Goal: Task Accomplishment & Management: Use online tool/utility

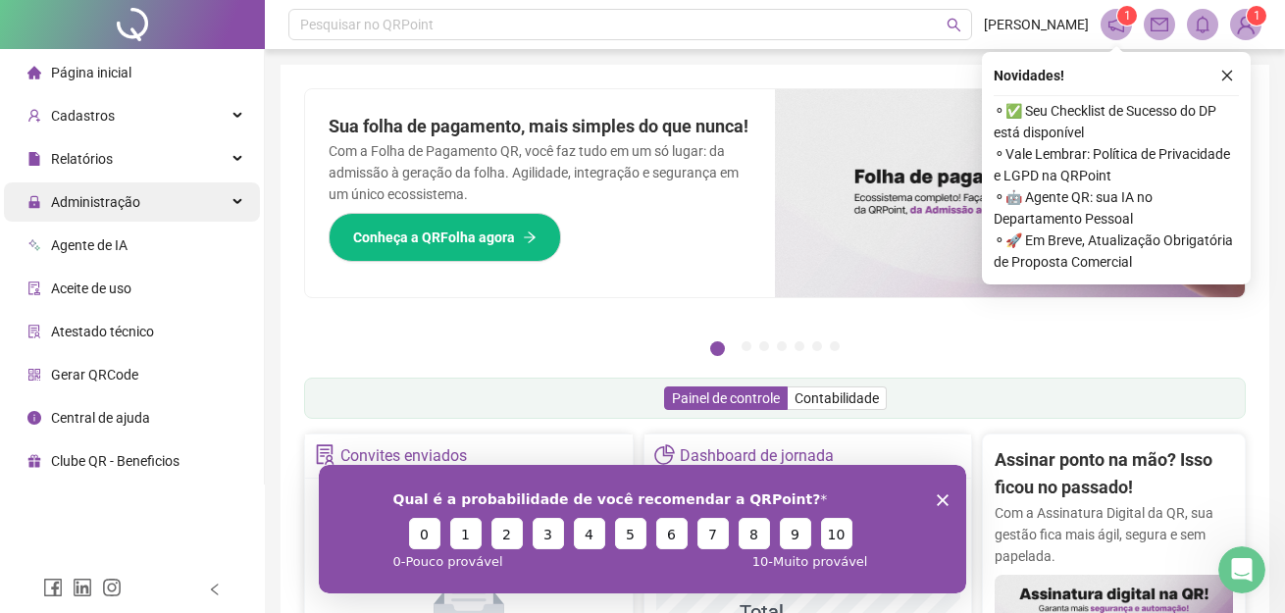
click at [101, 204] on span "Administração" at bounding box center [95, 202] width 89 height 16
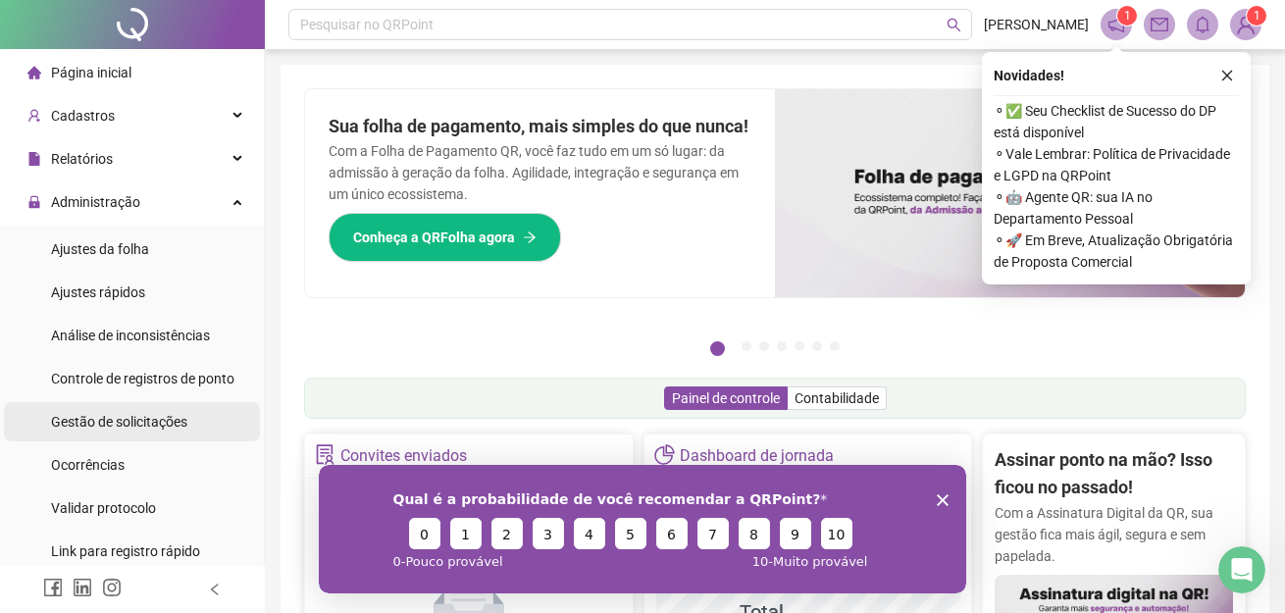
click at [105, 419] on span "Gestão de solicitações" at bounding box center [119, 422] width 136 height 16
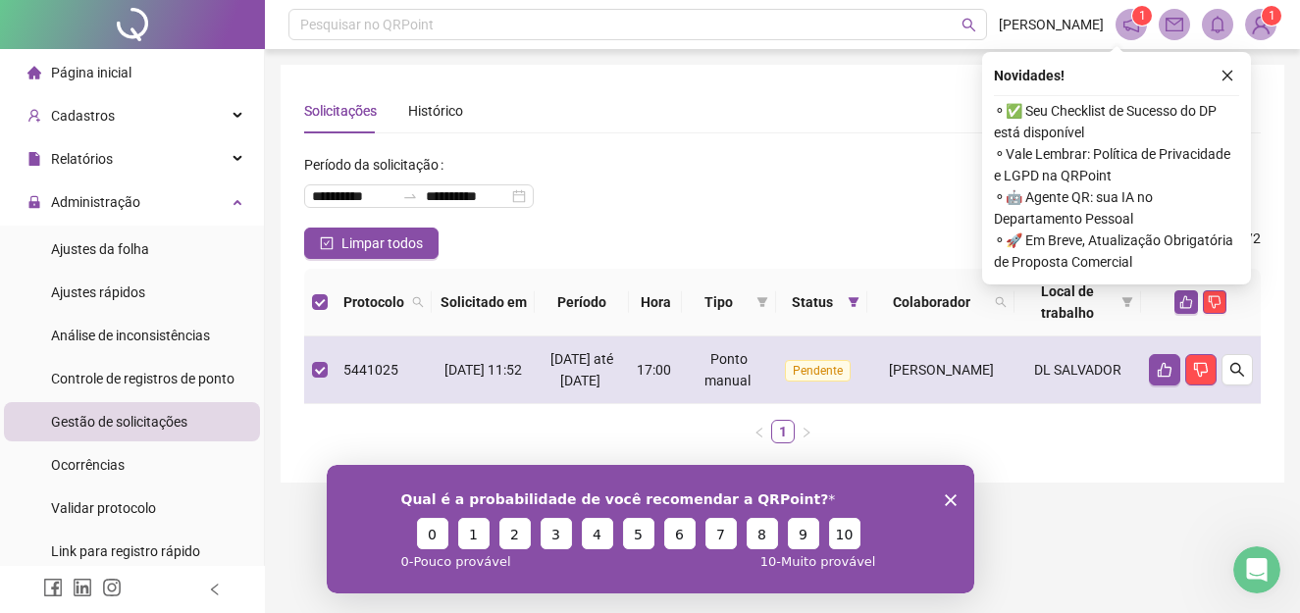
click at [785, 374] on span "Pendente" at bounding box center [818, 371] width 66 height 22
click at [1163, 378] on icon "like" at bounding box center [1165, 370] width 16 height 16
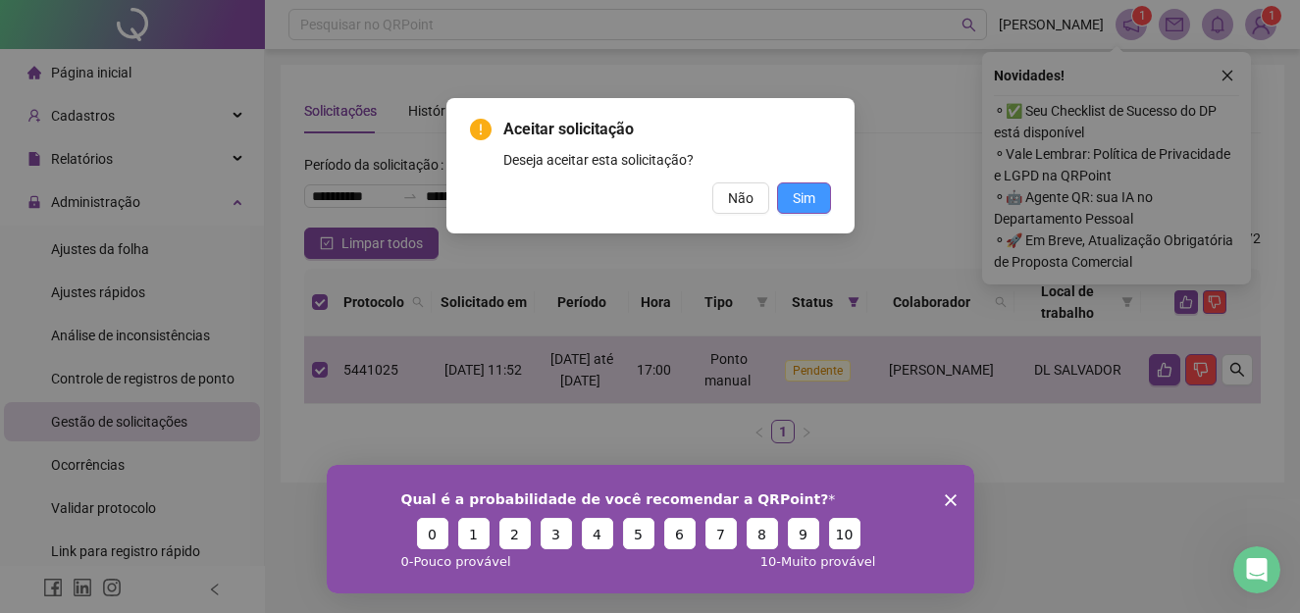
click at [803, 193] on span "Sim" at bounding box center [804, 198] width 23 height 22
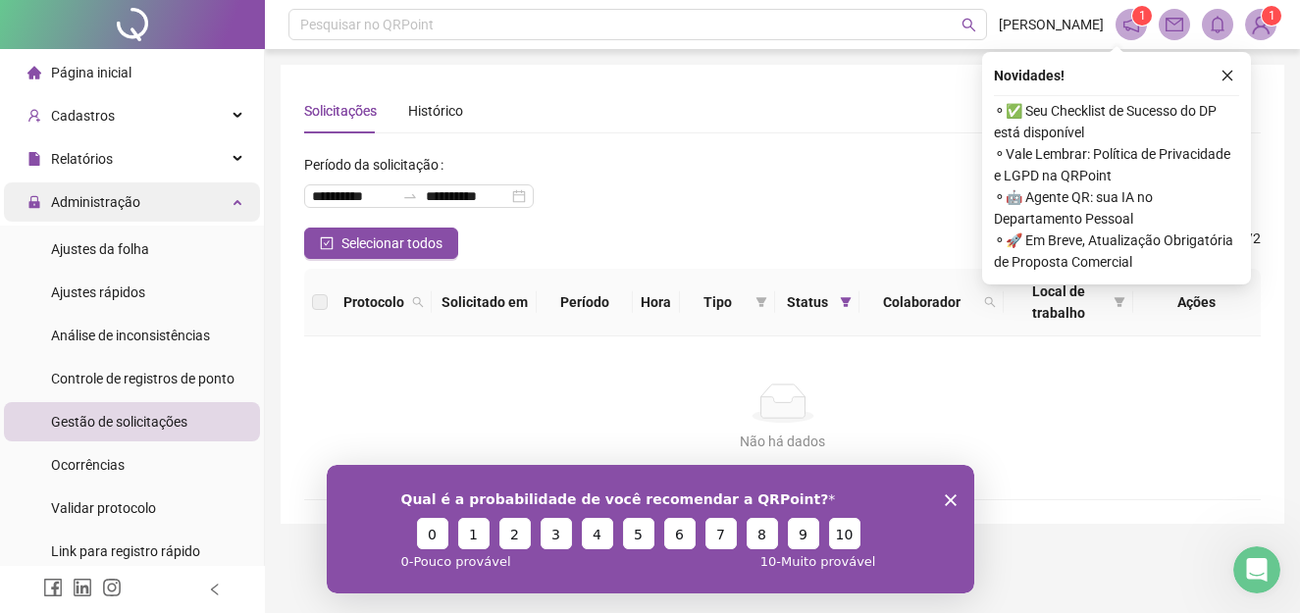
click at [119, 198] on span "Administração" at bounding box center [95, 202] width 89 height 16
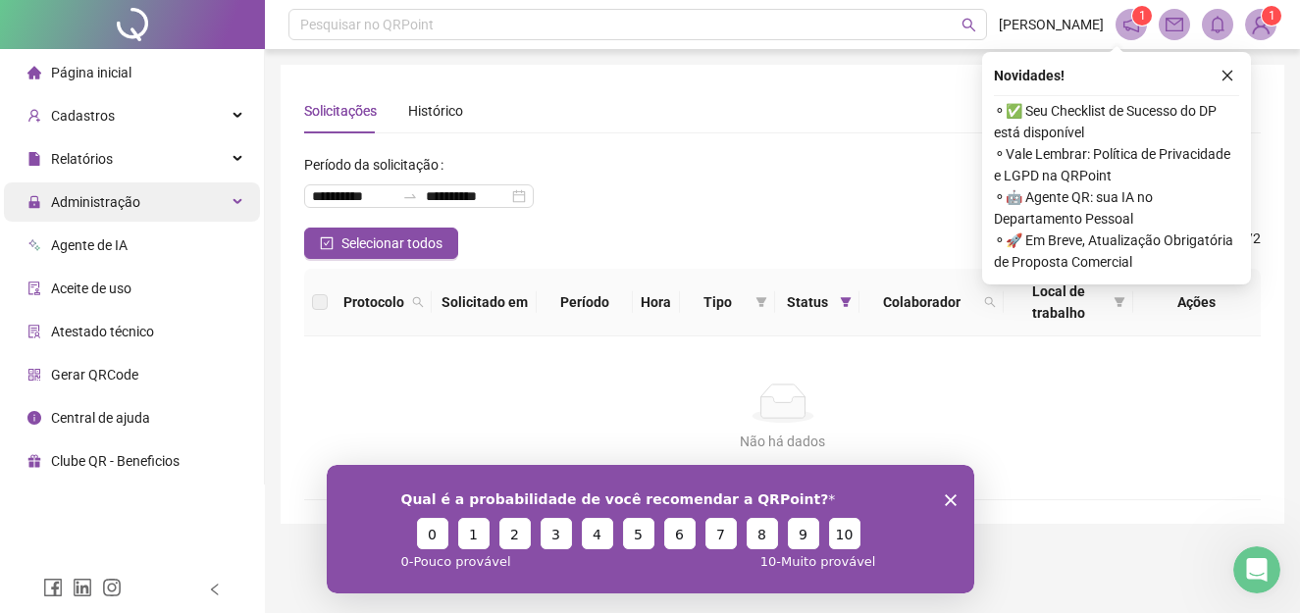
click at [101, 194] on span "Administração" at bounding box center [95, 202] width 89 height 16
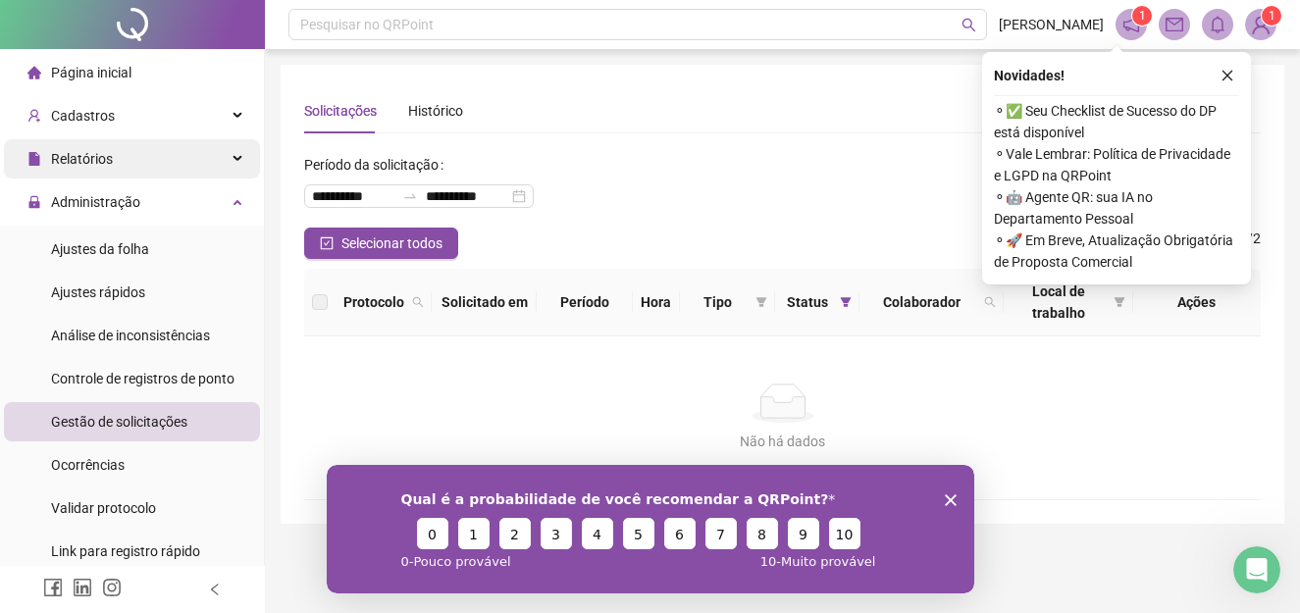
click at [110, 159] on span "Relatórios" at bounding box center [82, 159] width 62 height 16
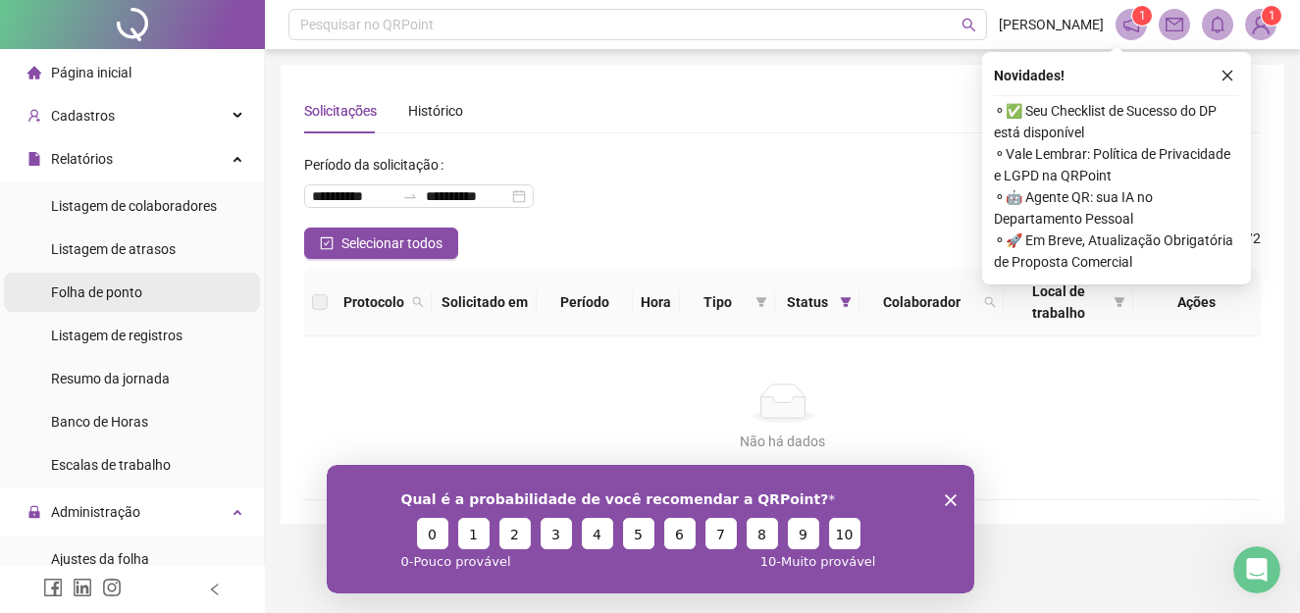
click at [97, 293] on span "Folha de ponto" at bounding box center [96, 292] width 91 height 16
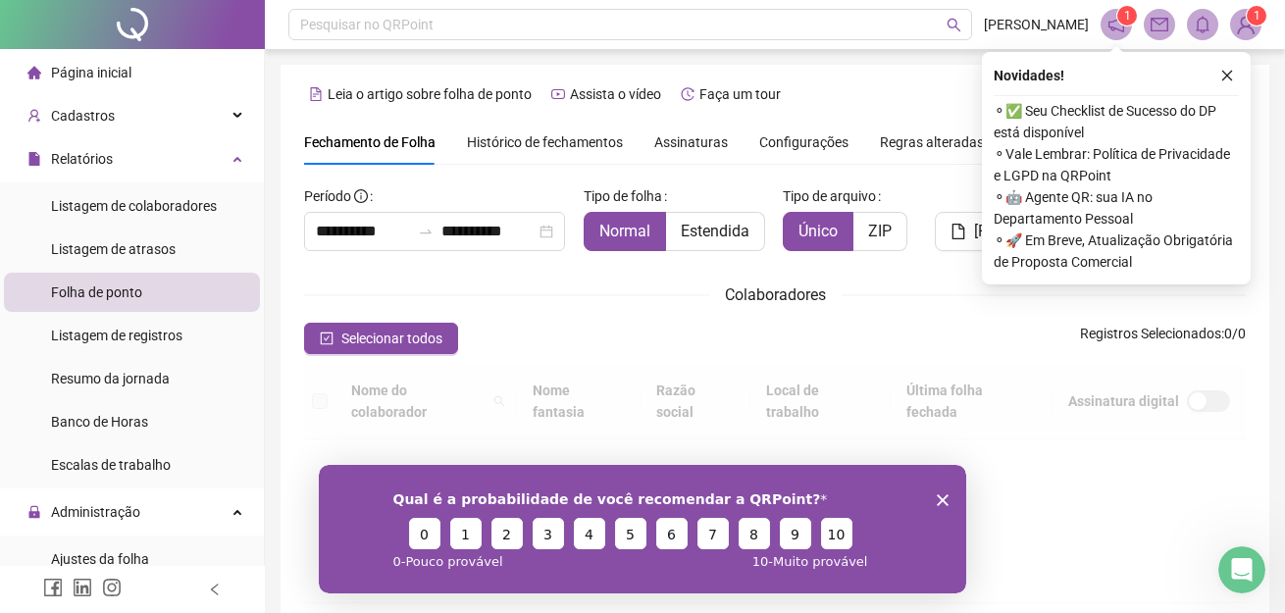
scroll to position [73, 0]
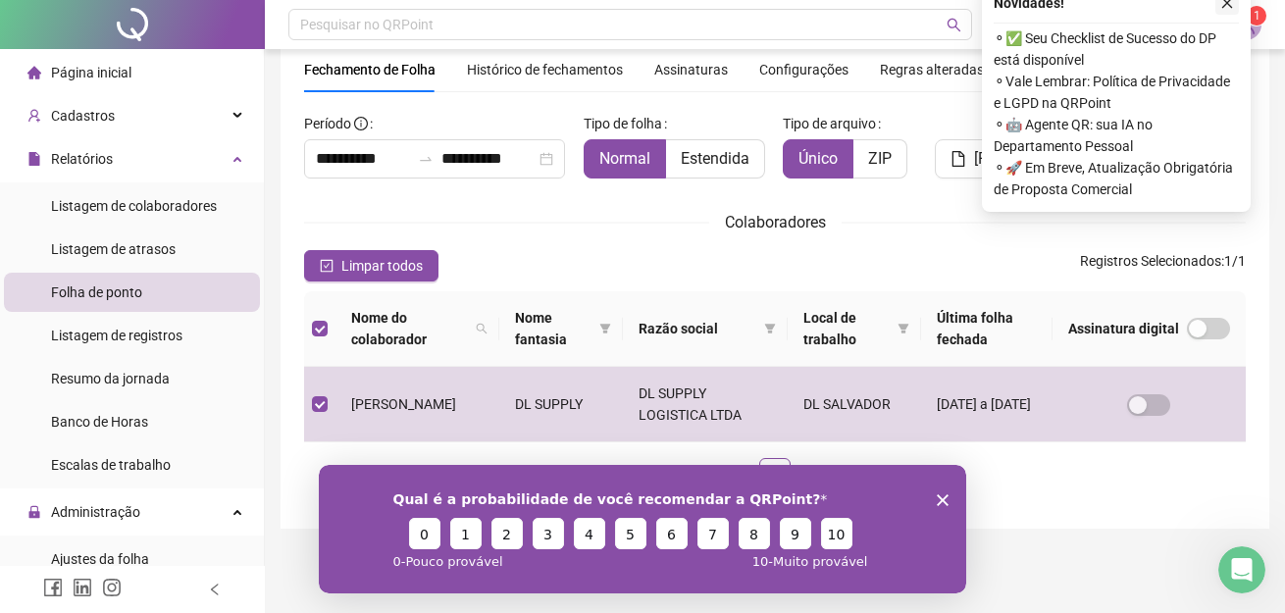
click at [1228, 1] on icon "close" at bounding box center [1227, 3] width 14 height 14
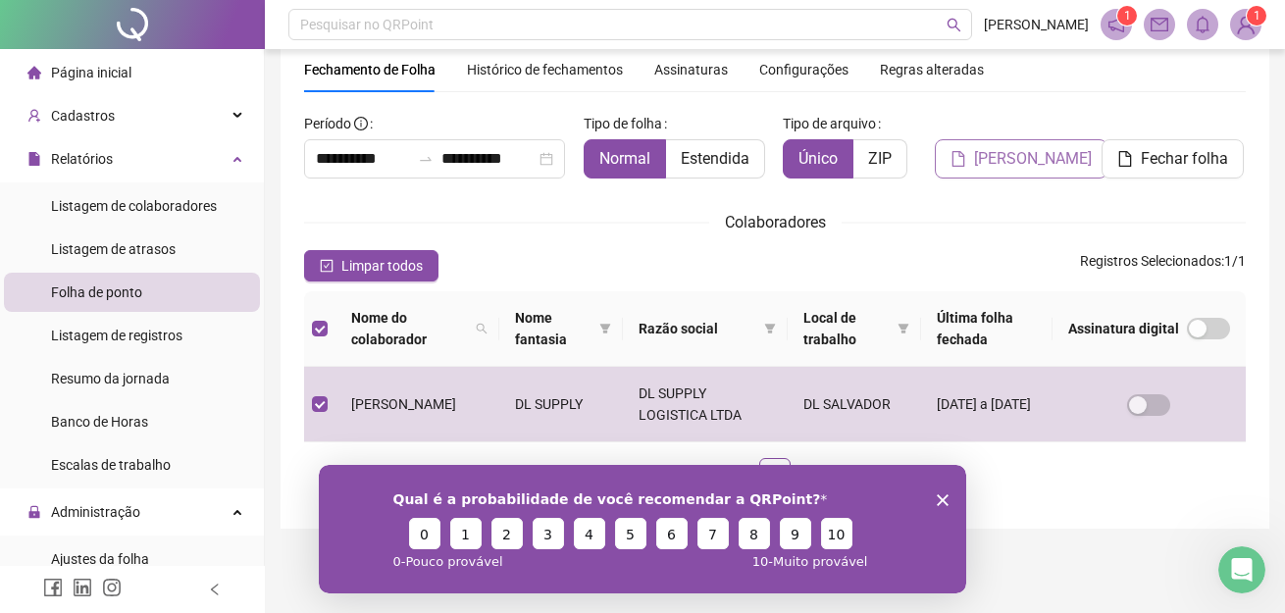
click at [991, 173] on button "[PERSON_NAME]" at bounding box center [1021, 158] width 173 height 39
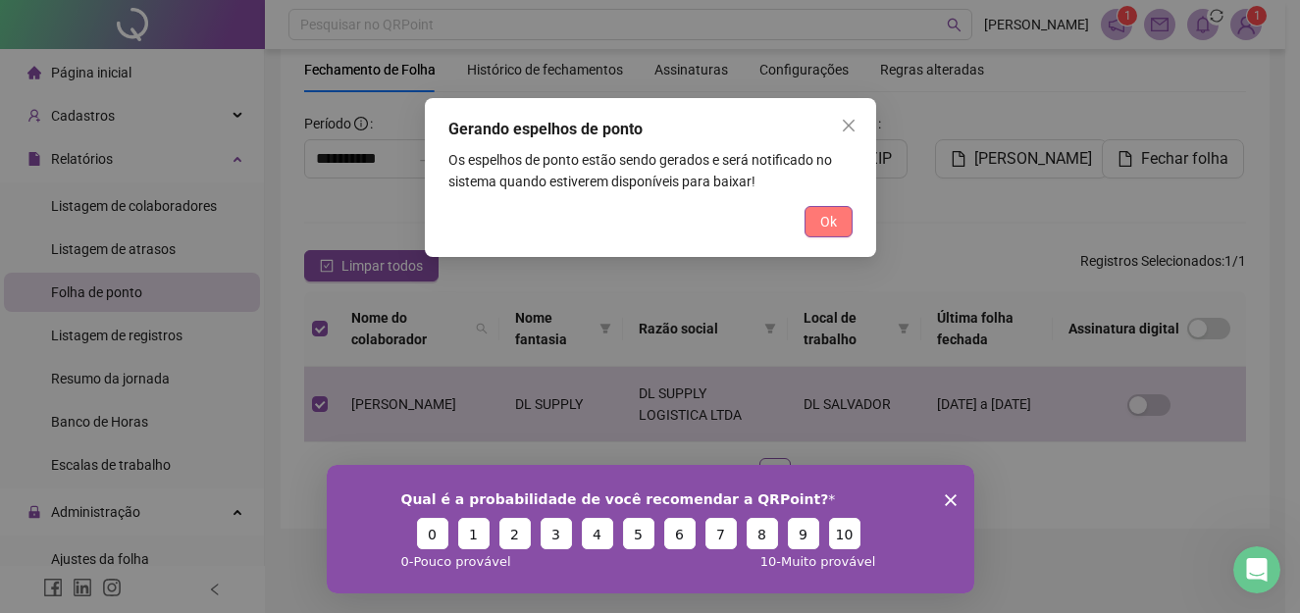
click at [822, 229] on span "Ok" at bounding box center [828, 222] width 17 height 22
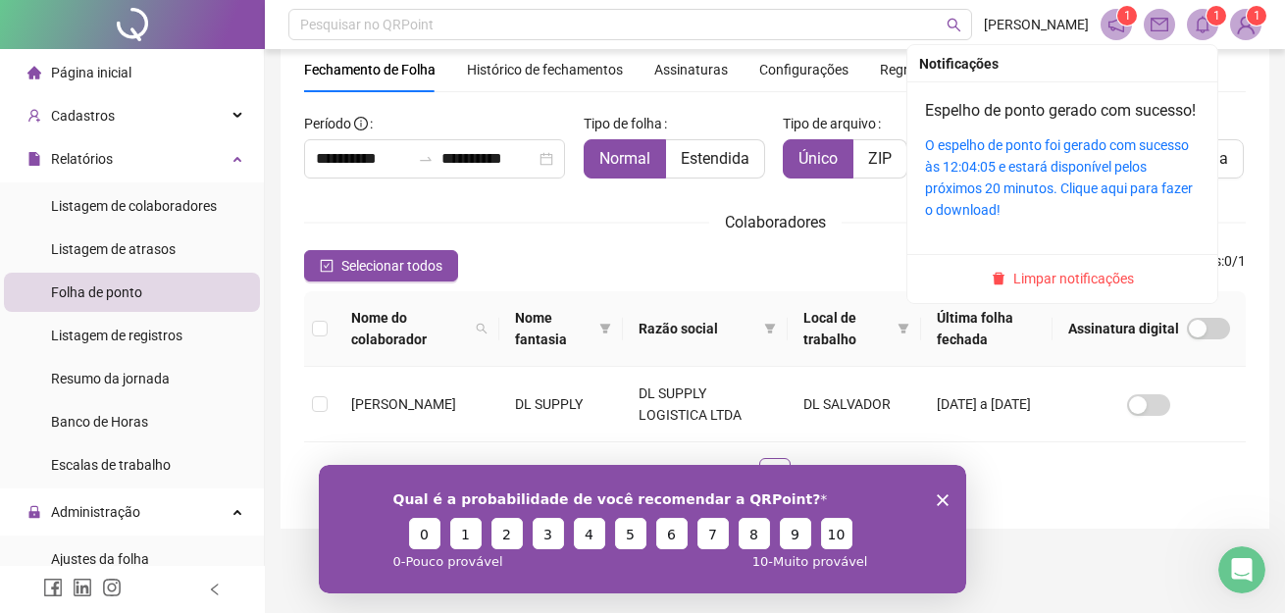
click at [1218, 21] on span "1" at bounding box center [1216, 16] width 7 height 14
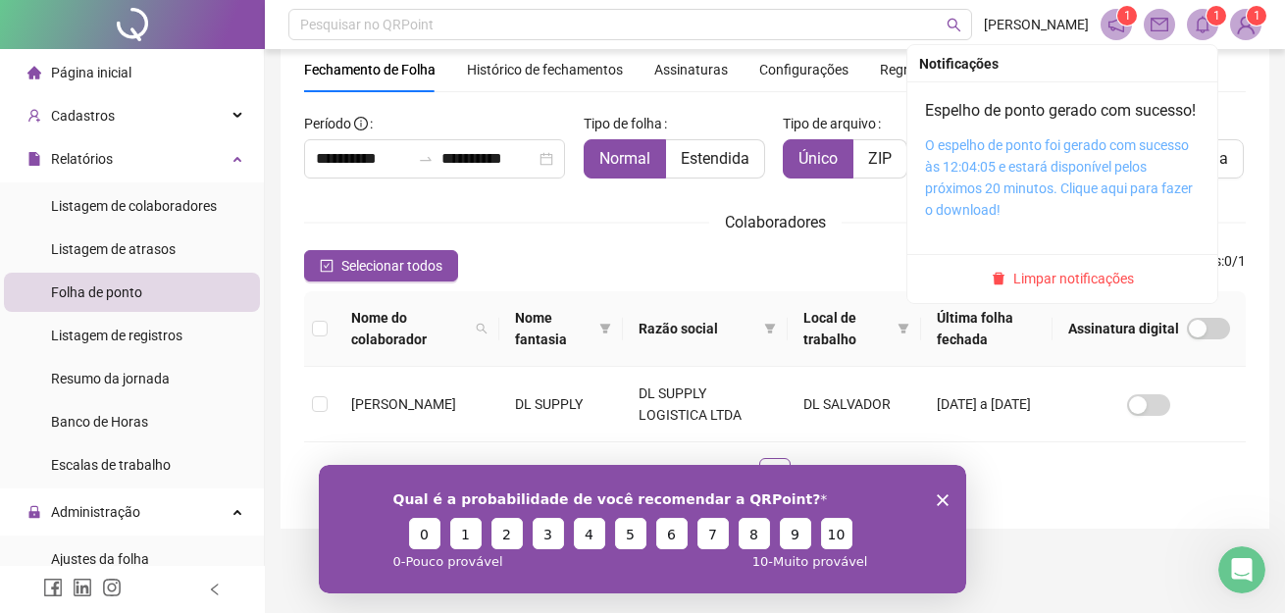
click at [1036, 189] on link "O espelho de ponto foi gerado com sucesso às 12:04:05 e estará disponível pelos…" at bounding box center [1059, 177] width 268 height 80
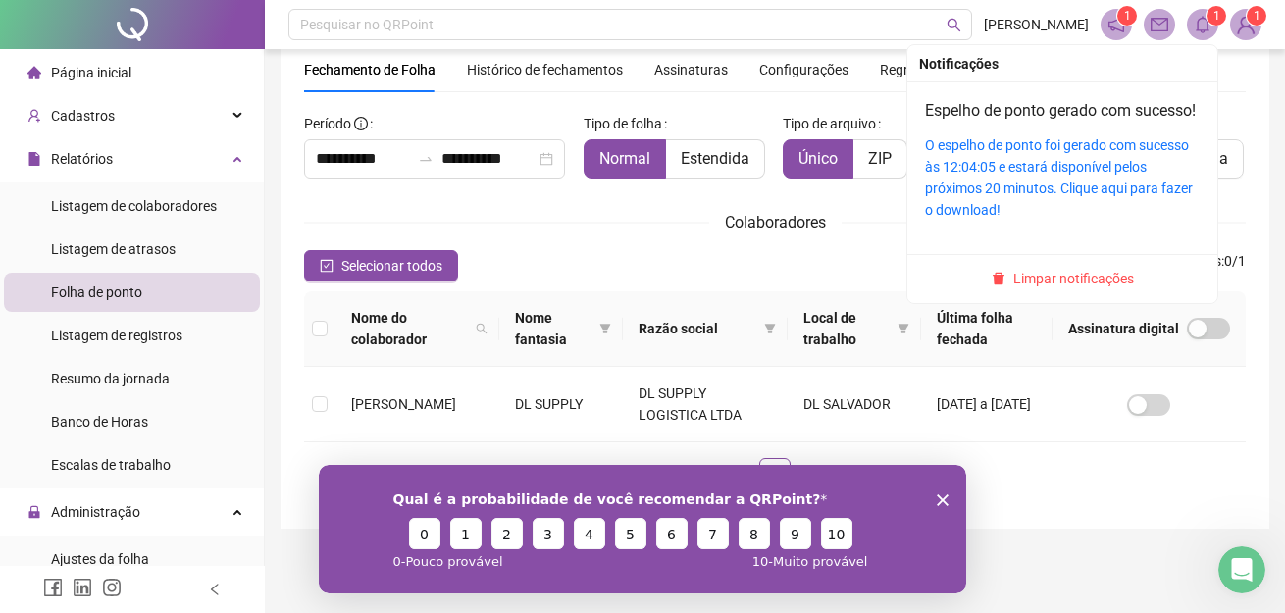
click at [1205, 13] on span at bounding box center [1202, 24] width 31 height 31
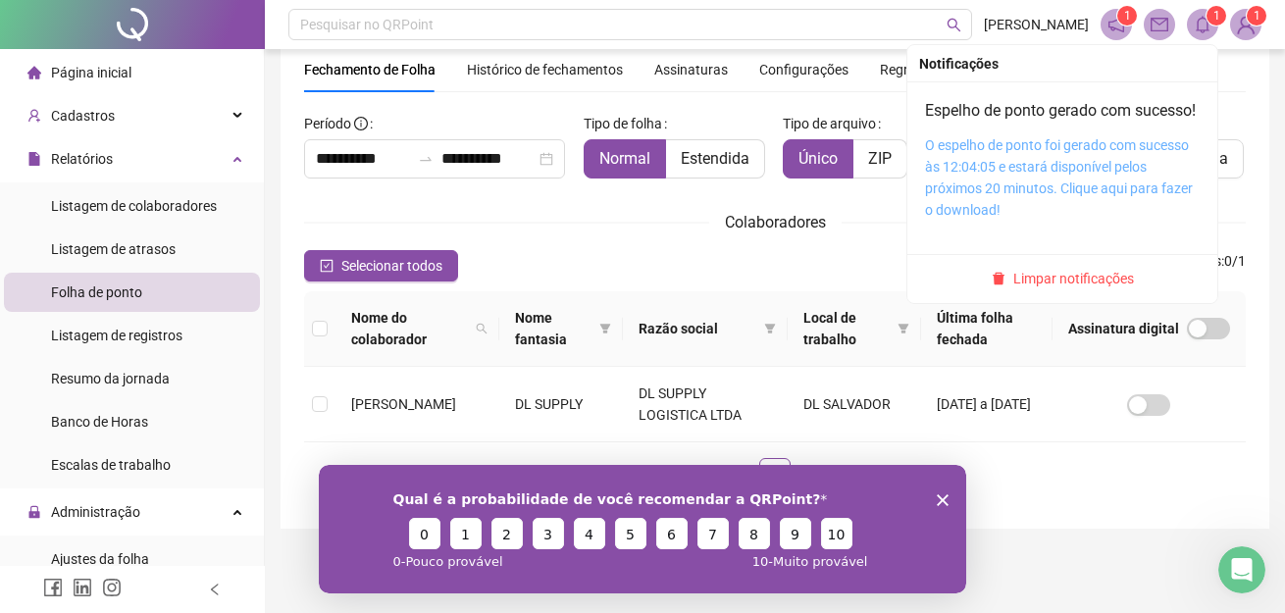
click at [1042, 172] on link "O espelho de ponto foi gerado com sucesso às 12:04:05 e estará disponível pelos…" at bounding box center [1059, 177] width 268 height 80
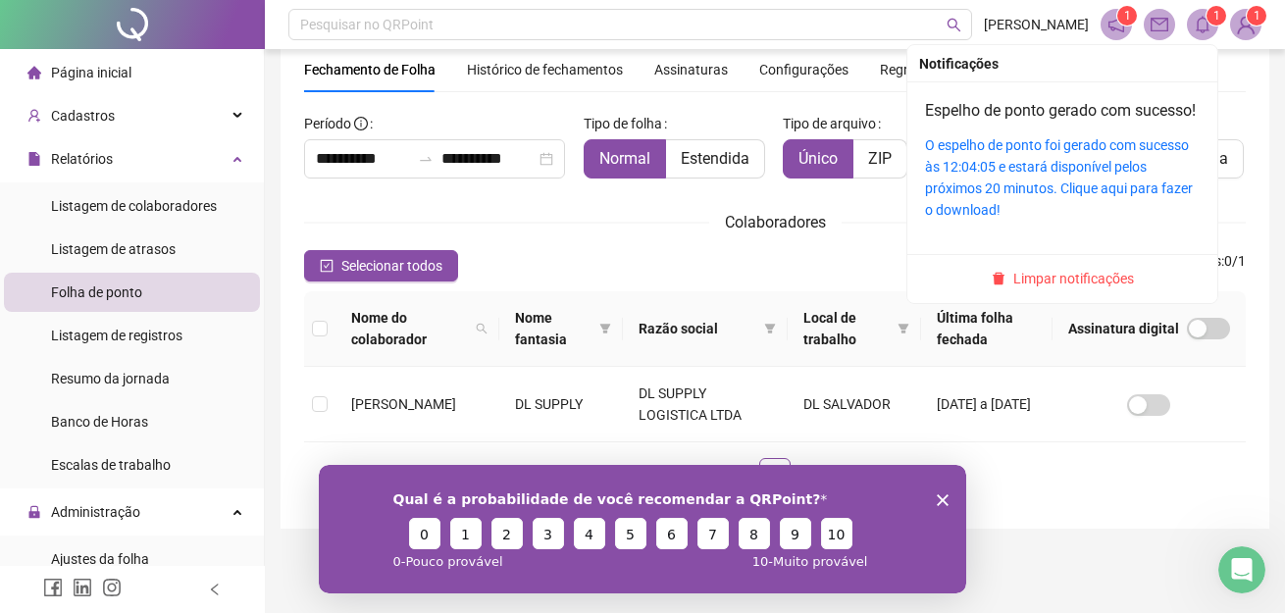
click at [1220, 15] on sup "1" at bounding box center [1217, 16] width 20 height 20
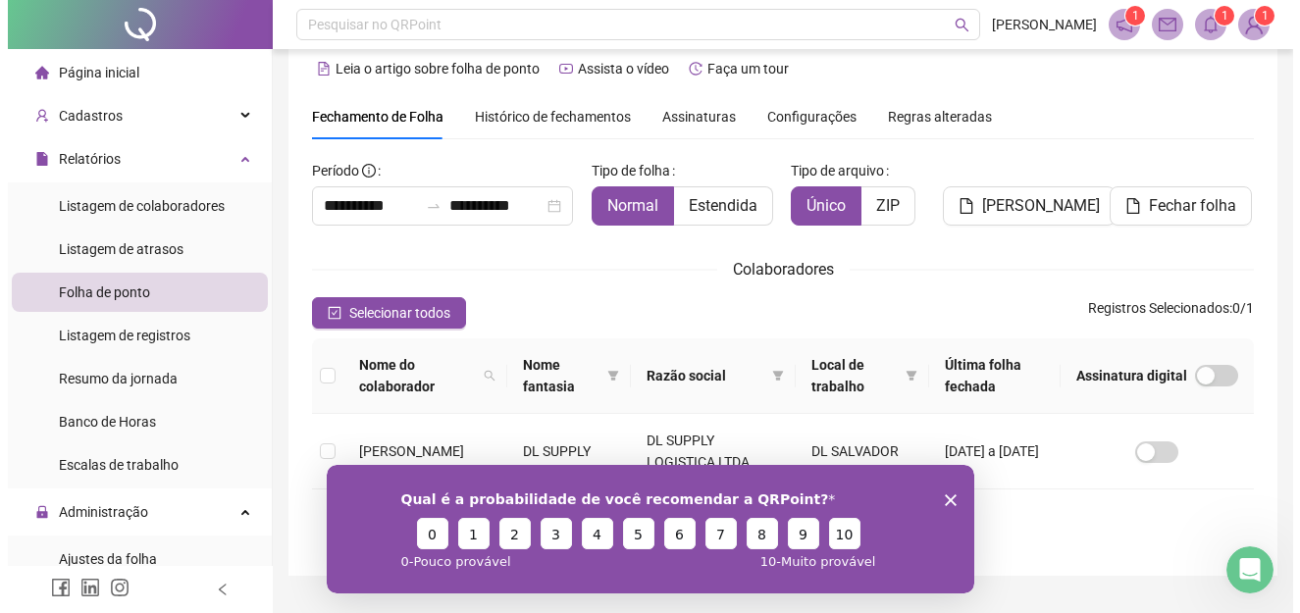
scroll to position [0, 0]
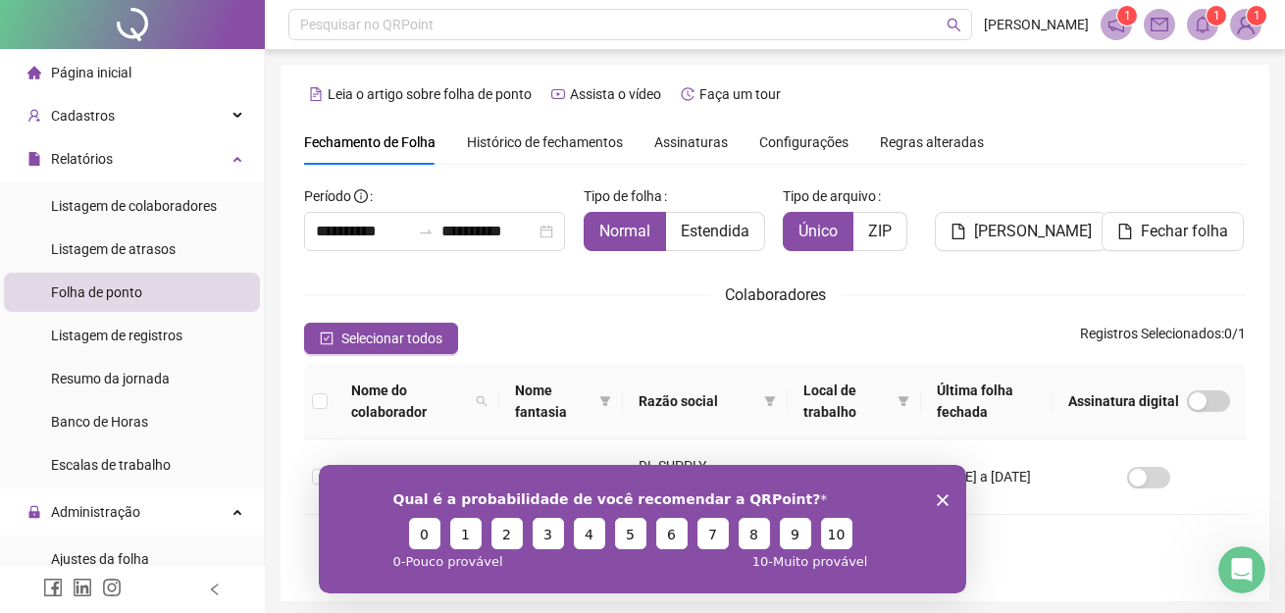
click at [1251, 26] on img at bounding box center [1245, 24] width 29 height 29
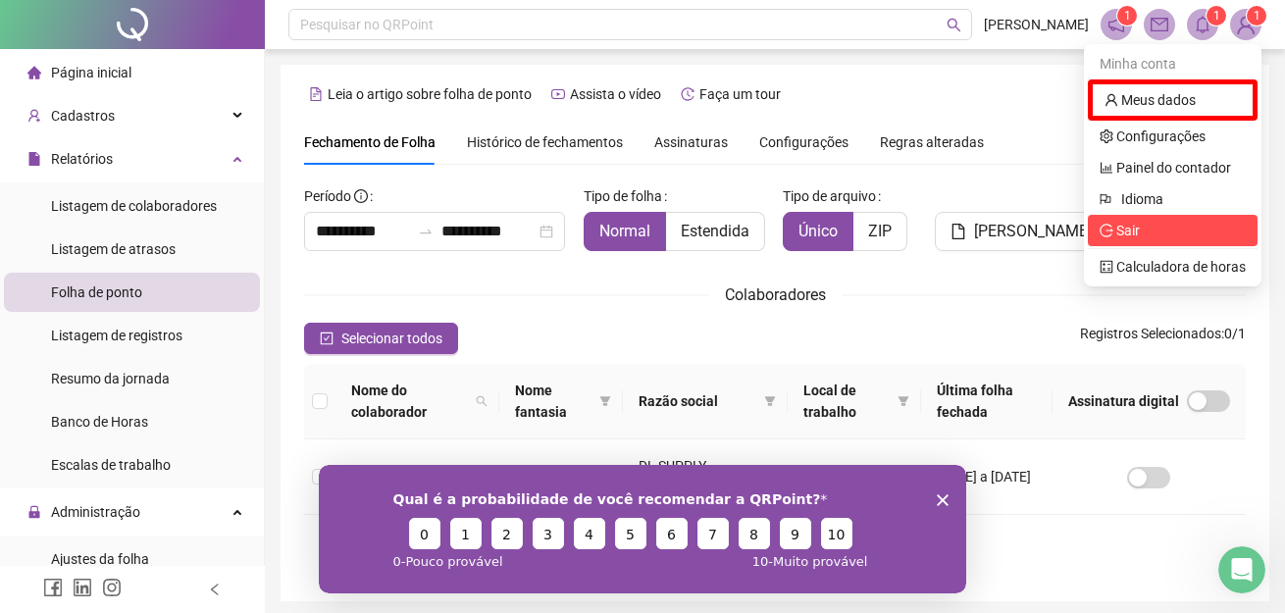
click at [1113, 228] on icon "logout" at bounding box center [1107, 231] width 14 height 14
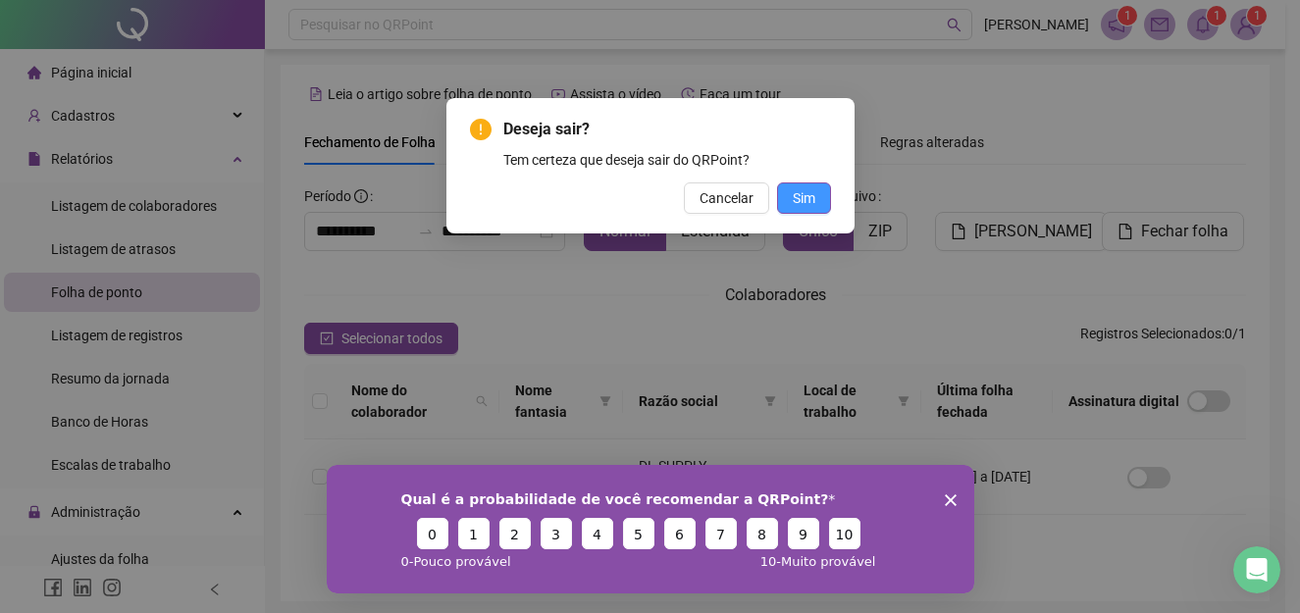
click at [781, 196] on button "Sim" at bounding box center [804, 197] width 54 height 31
